Goal: Task Accomplishment & Management: Manage account settings

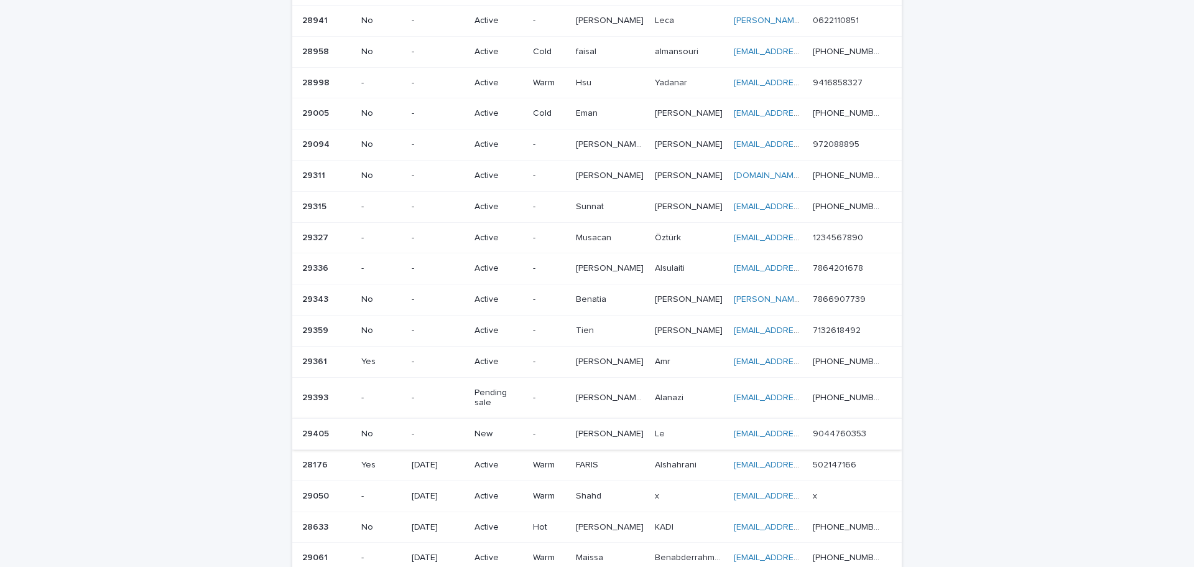
scroll to position [311, 0]
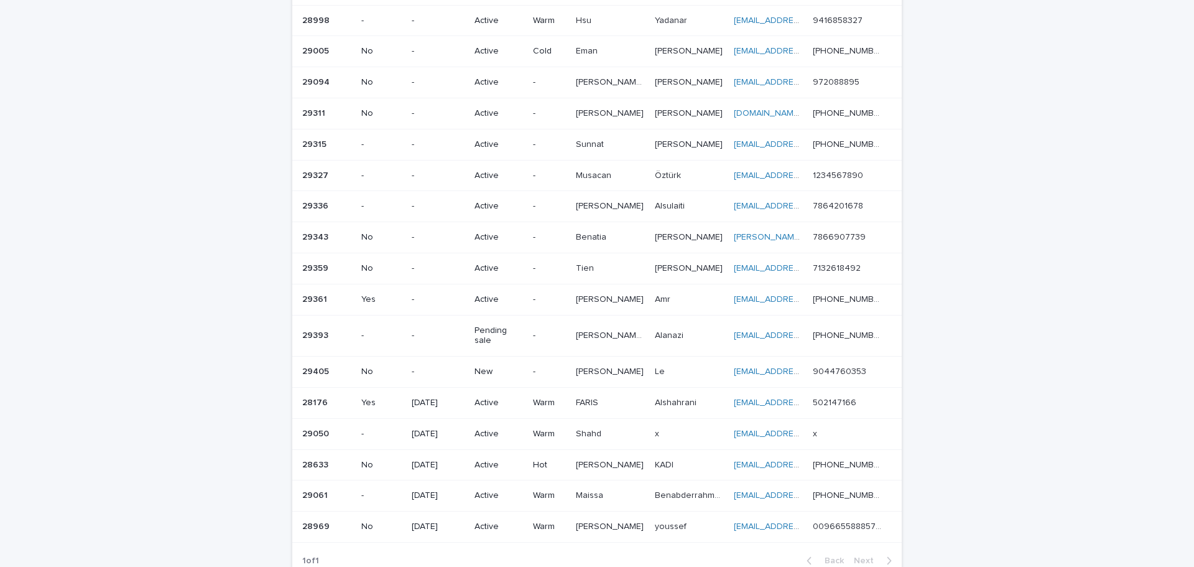
click at [546, 366] on p "-" at bounding box center [549, 371] width 33 height 11
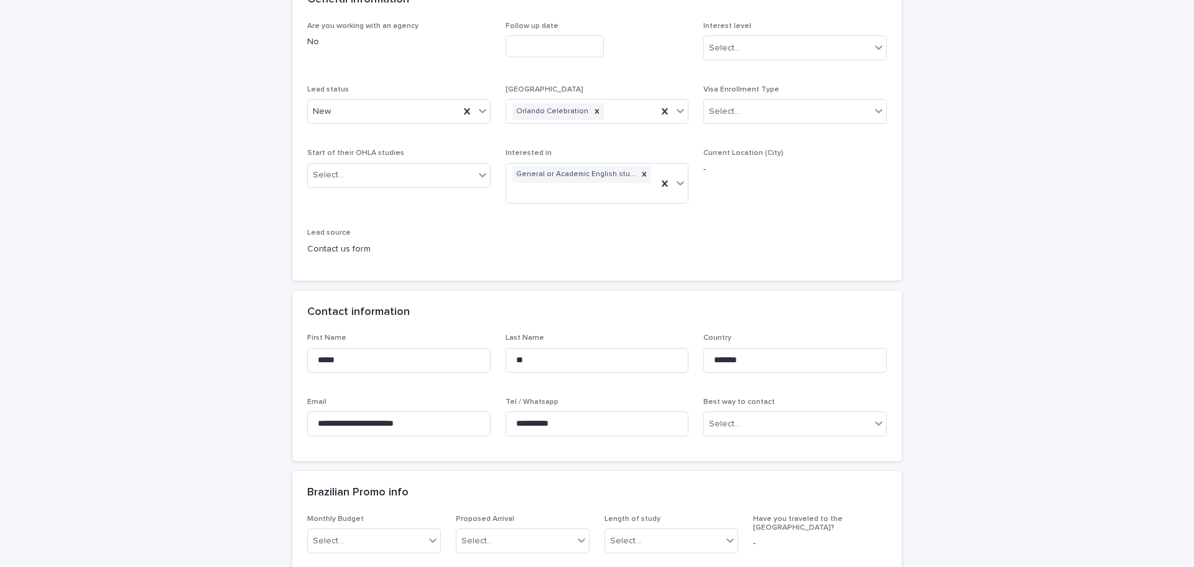
scroll to position [187, 0]
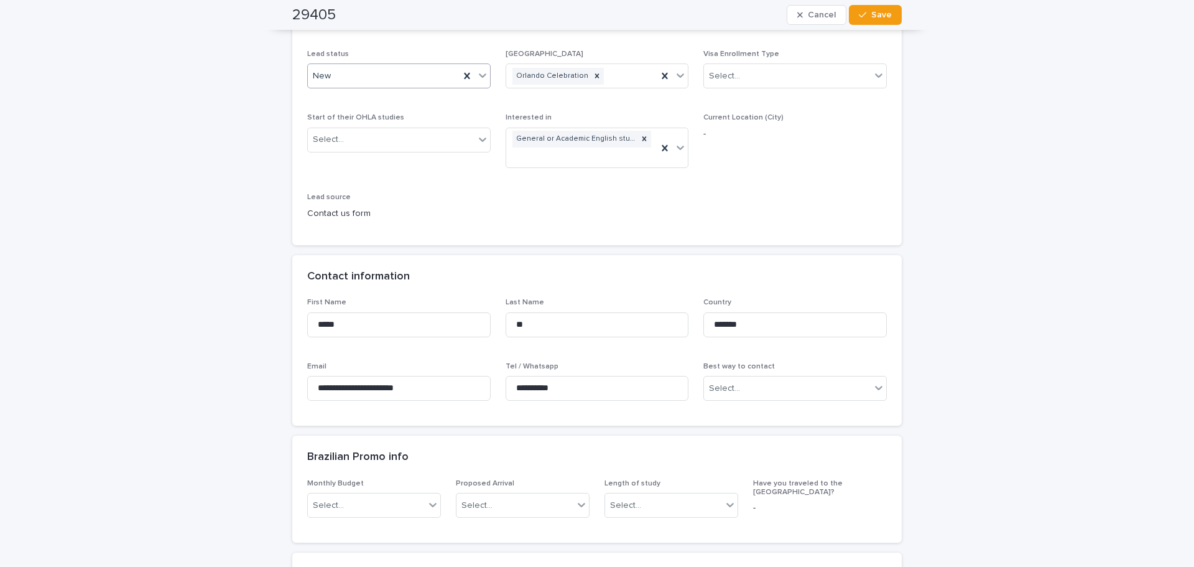
click at [479, 80] on icon at bounding box center [483, 75] width 12 height 12
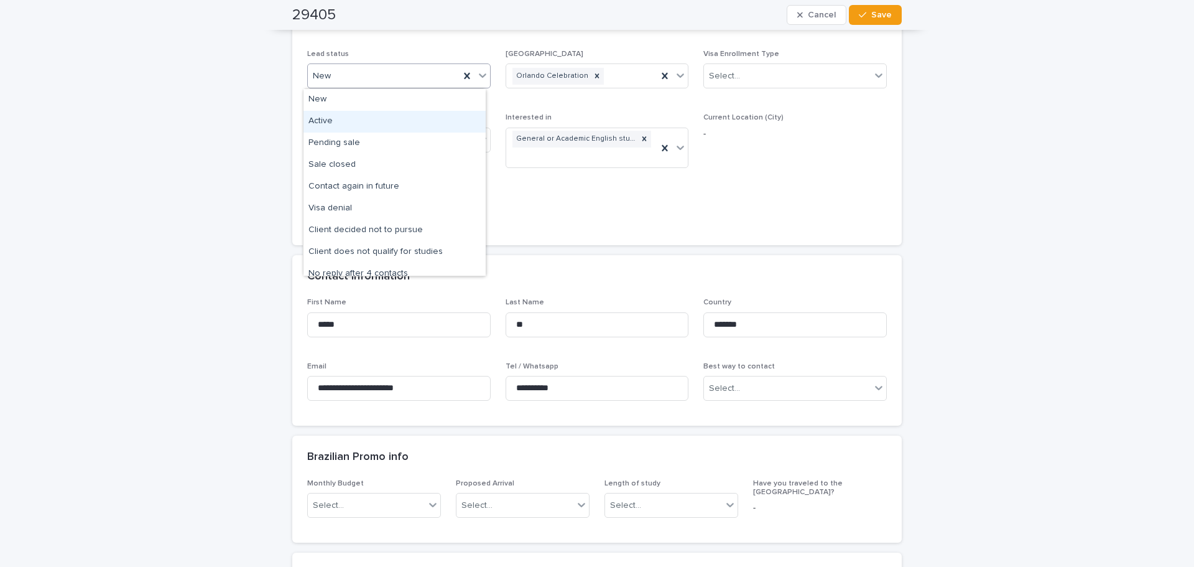
click at [411, 116] on div "Active" at bounding box center [395, 122] width 182 height 22
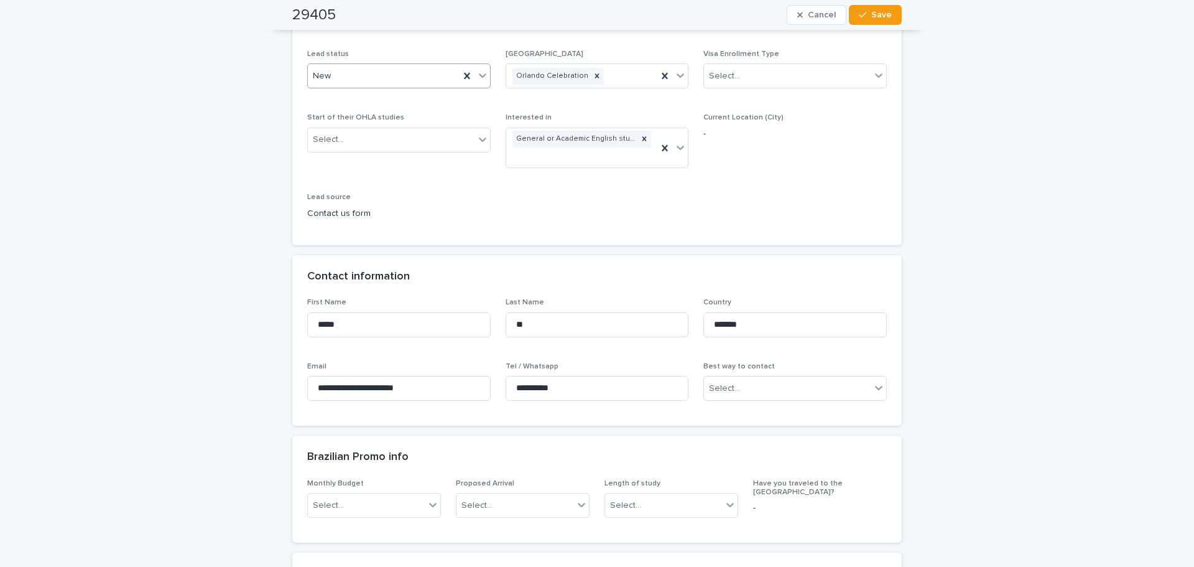
drag, startPoint x: 570, startPoint y: 389, endPoint x: 419, endPoint y: 369, distance: 152.6
click at [419, 369] on div "**********" at bounding box center [597, 354] width 580 height 113
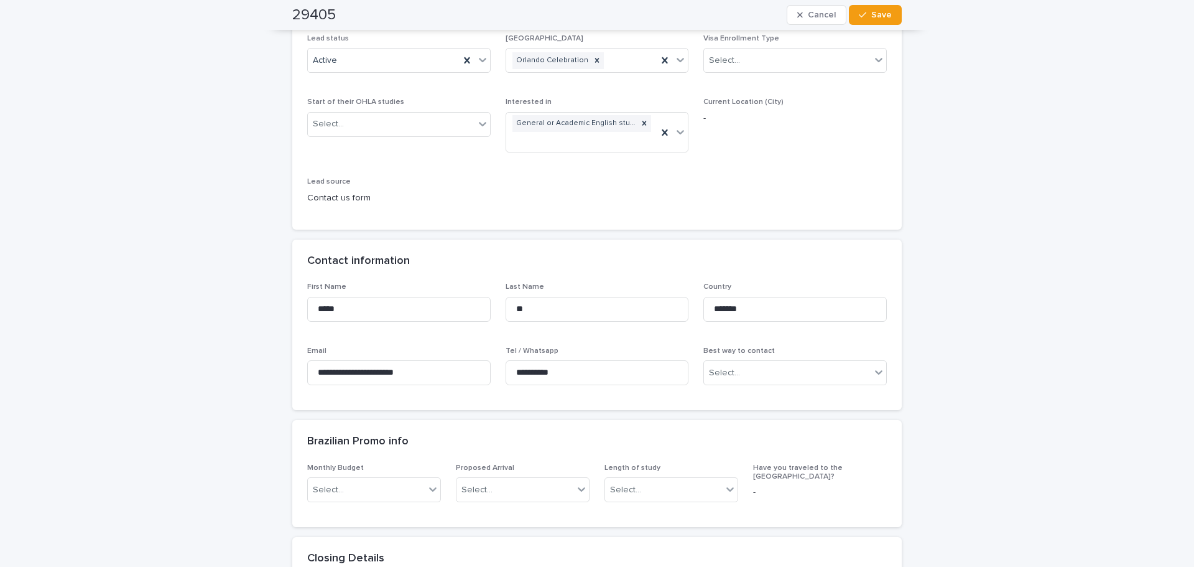
scroll to position [249, 0]
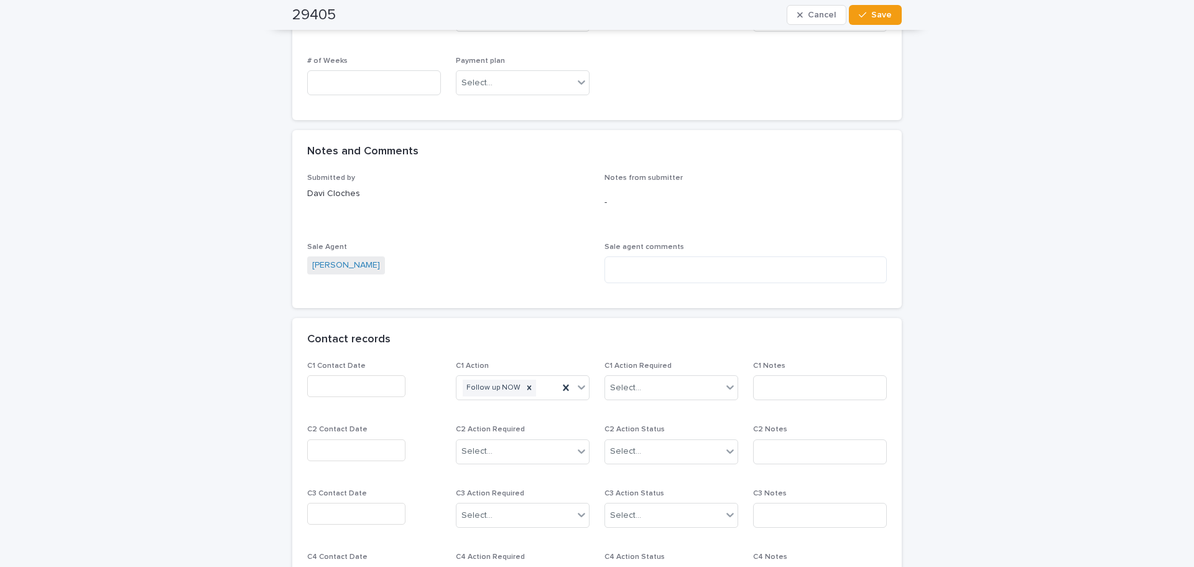
scroll to position [809, 0]
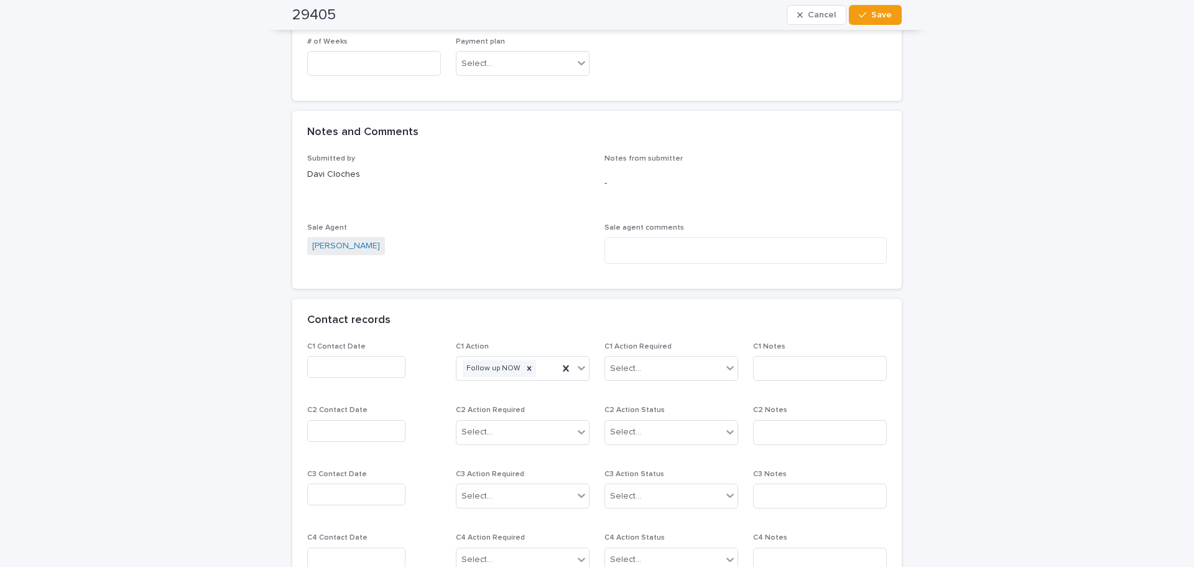
click at [371, 371] on input "text" at bounding box center [356, 367] width 98 height 22
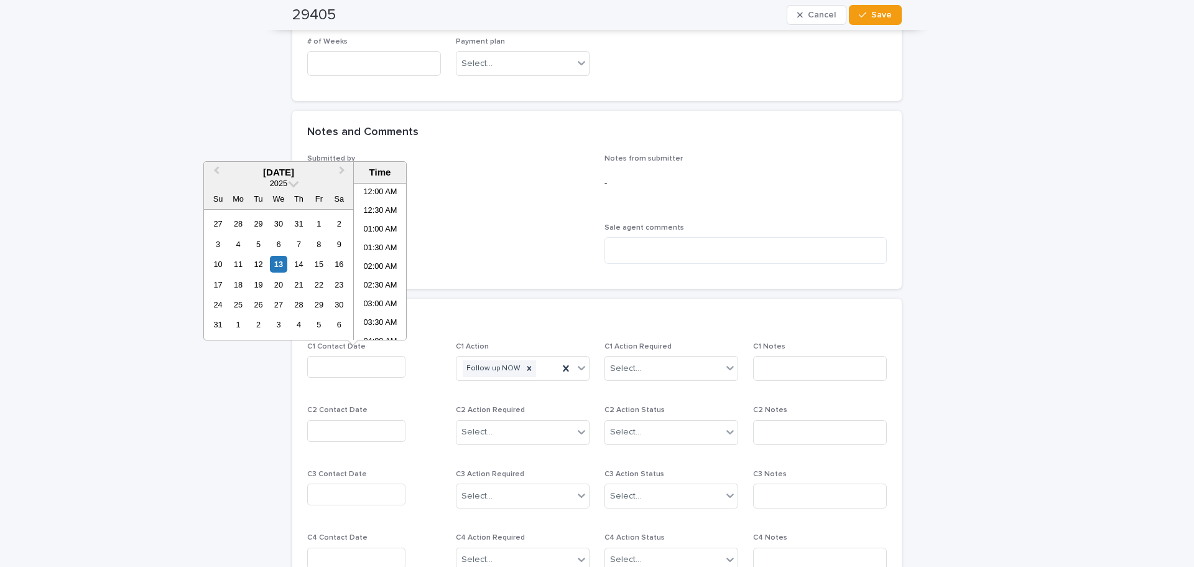
scroll to position [435, 0]
click at [276, 258] on div "13" at bounding box center [278, 264] width 17 height 17
click at [388, 259] on li "01:30 PM" at bounding box center [380, 261] width 53 height 19
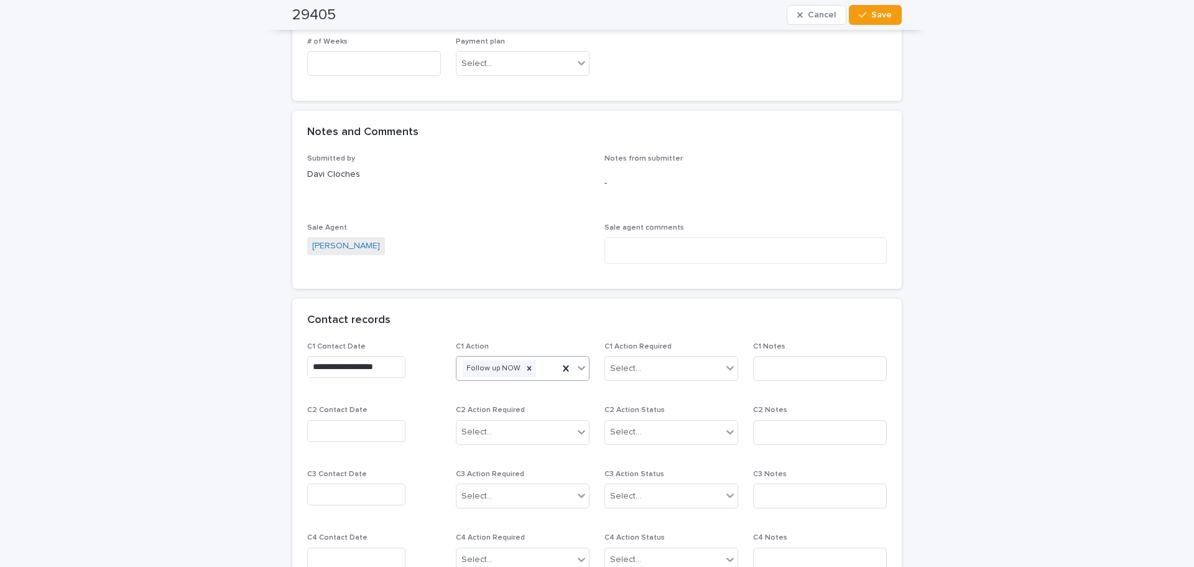
type input "**********"
click at [579, 367] on icon at bounding box center [581, 367] width 12 height 12
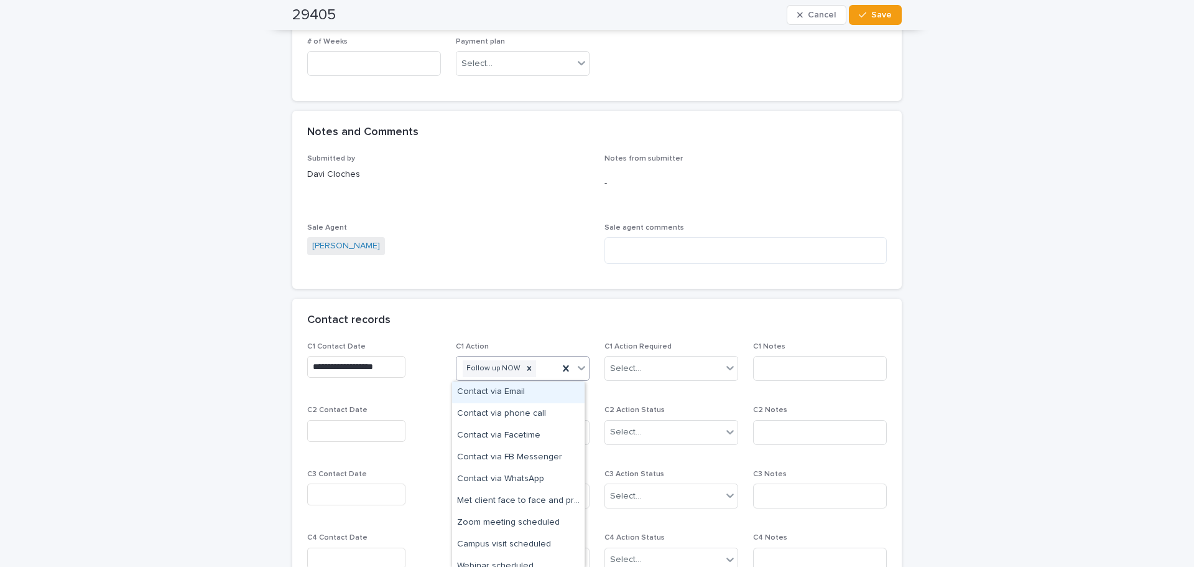
click at [524, 396] on div "Contact via Email" at bounding box center [518, 392] width 133 height 22
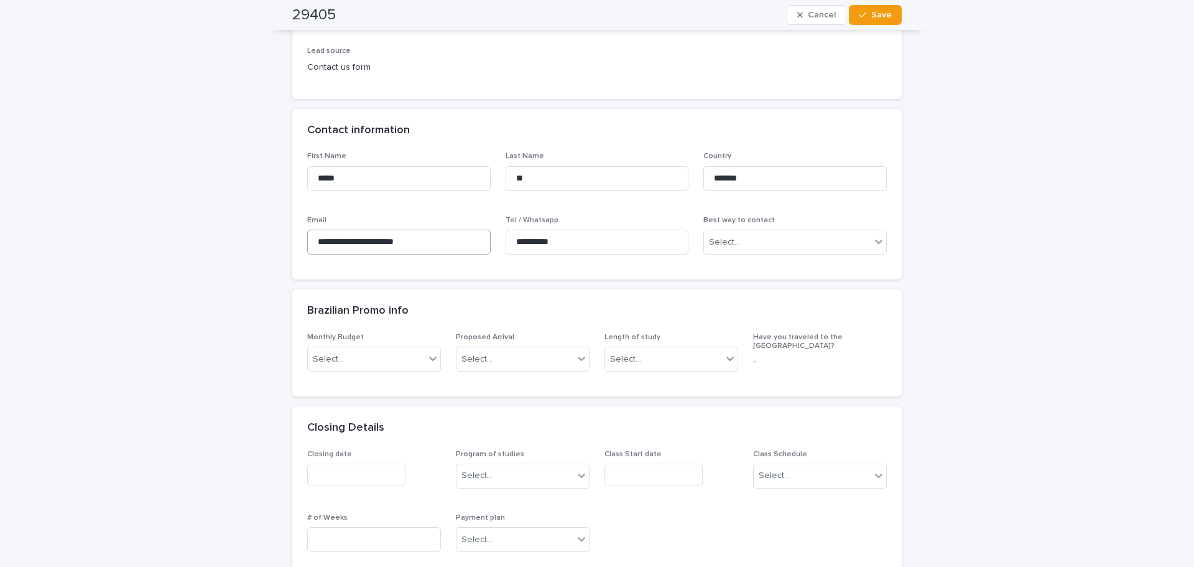
scroll to position [320, 0]
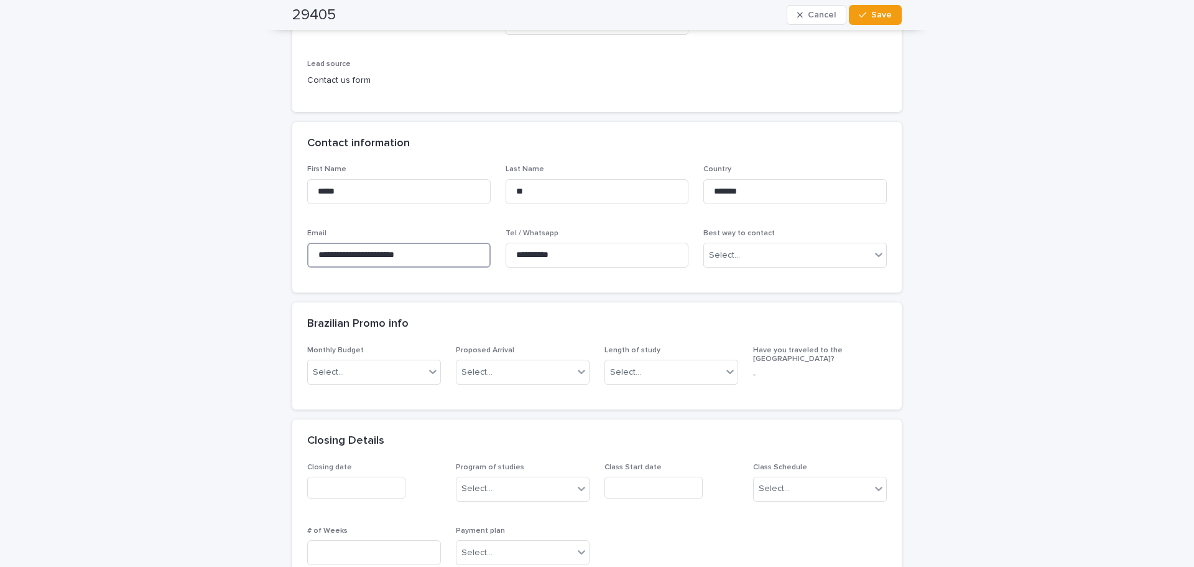
drag, startPoint x: 459, startPoint y: 257, endPoint x: 164, endPoint y: 249, distance: 295.0
click at [164, 249] on div "**********" at bounding box center [597, 543] width 1194 height 1646
click at [872, 9] on button "Save" at bounding box center [875, 15] width 53 height 20
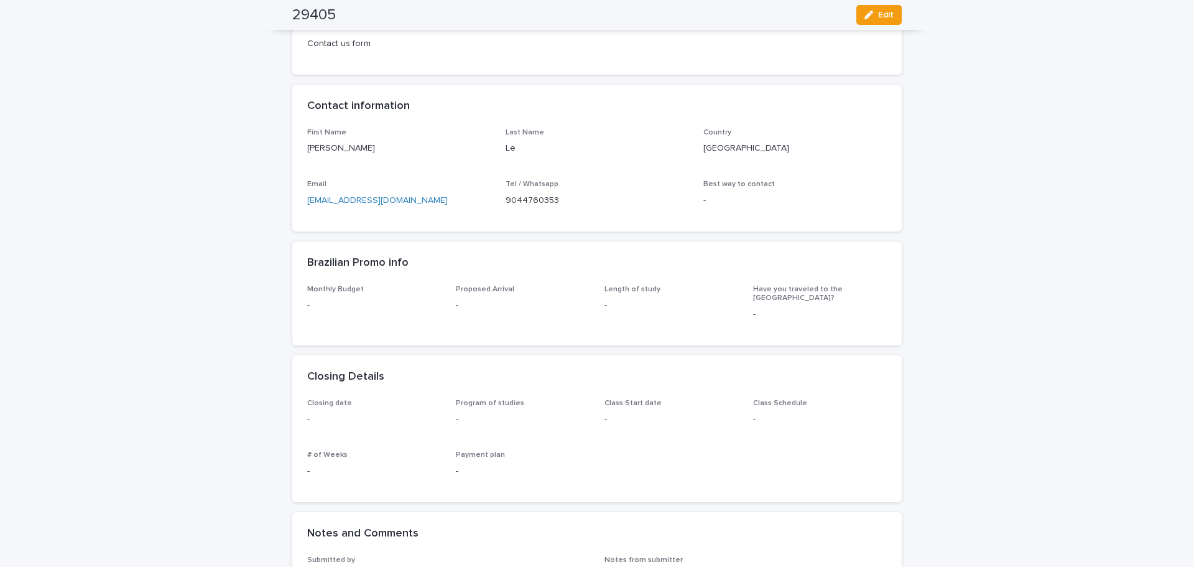
scroll to position [236, 0]
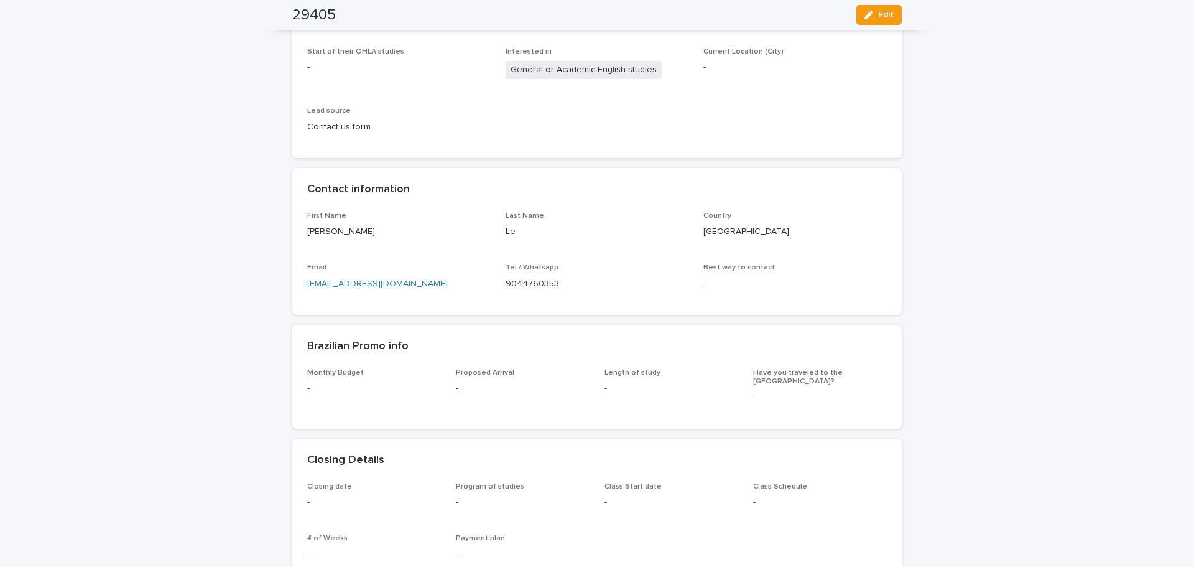
click at [315, 234] on p "[PERSON_NAME]" at bounding box center [399, 231] width 184 height 13
copy p "[PERSON_NAME]"
click at [1130, 231] on div "Loading... Saving… Loading... Saving… 29405 Edit 29405 Edit Sorry, there was an…" at bounding box center [597, 547] width 1194 height 1489
